Goal: Task Accomplishment & Management: Use online tool/utility

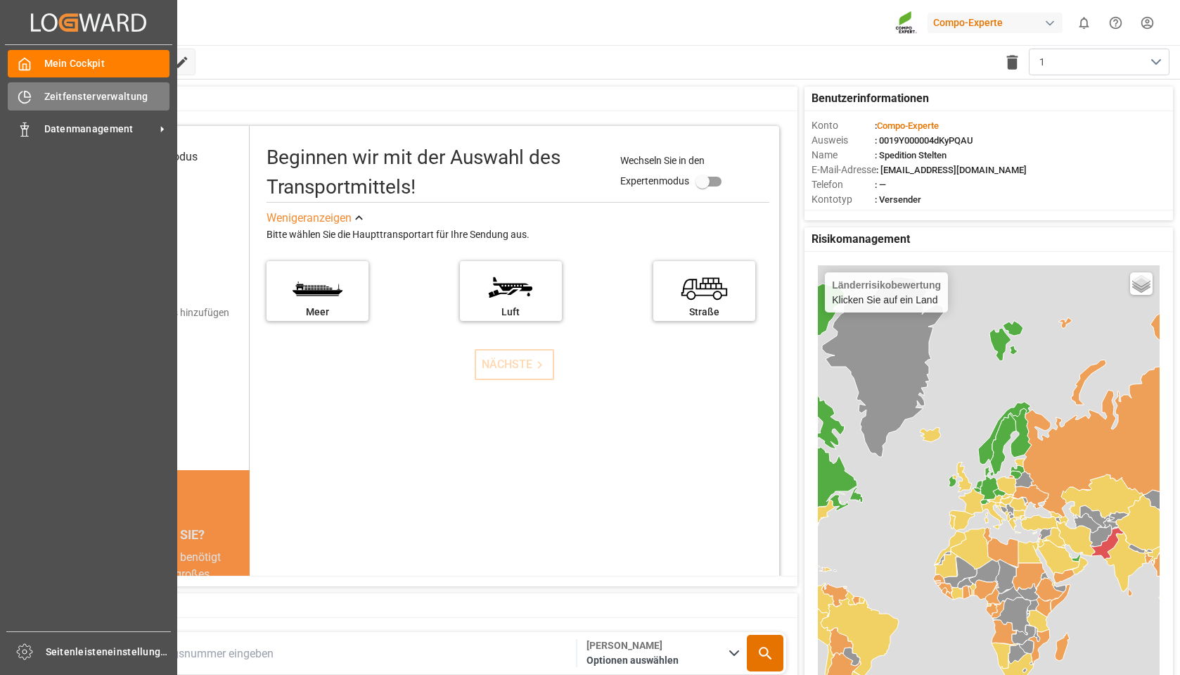
click at [53, 94] on font "Zeitfensterverwaltung" at bounding box center [96, 96] width 104 height 11
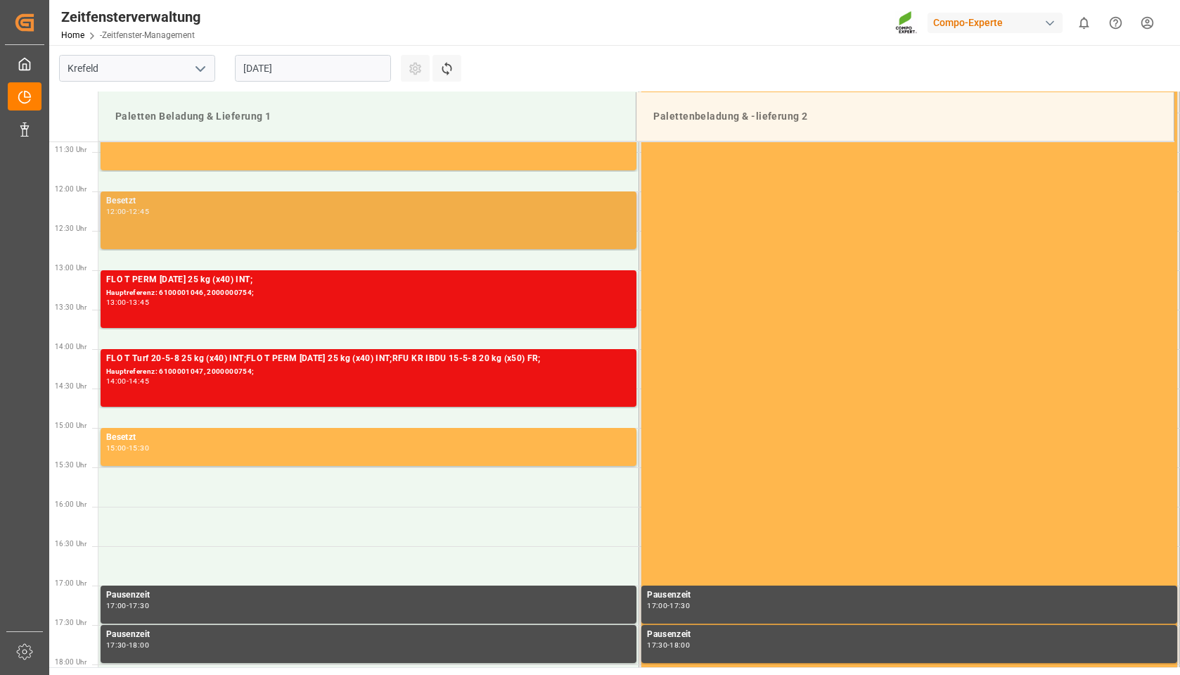
scroll to position [779, 0]
